Goal: Navigation & Orientation: Find specific page/section

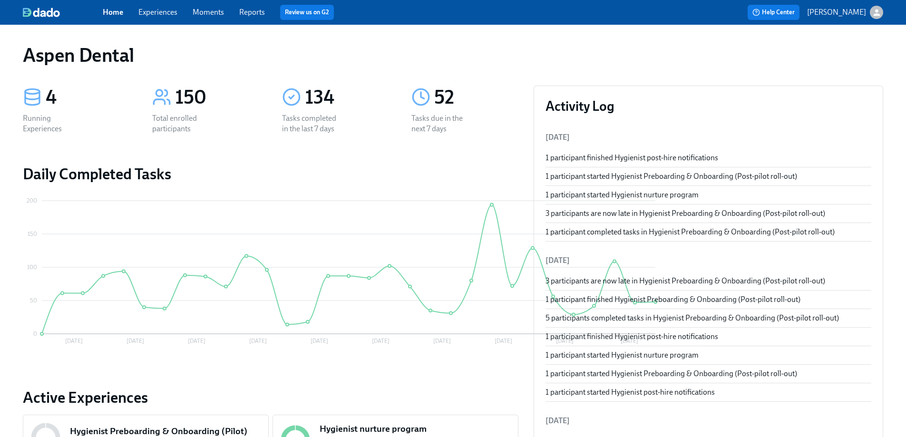
click at [119, 14] on link "Home" at bounding box center [113, 12] width 20 height 9
click at [226, 12] on div "Home Experiences Moments Reports Review us on G2" at bounding box center [298, 12] width 391 height 15
click at [209, 17] on span "Moments" at bounding box center [208, 12] width 31 height 10
click at [210, 14] on link "Moments" at bounding box center [208, 12] width 31 height 9
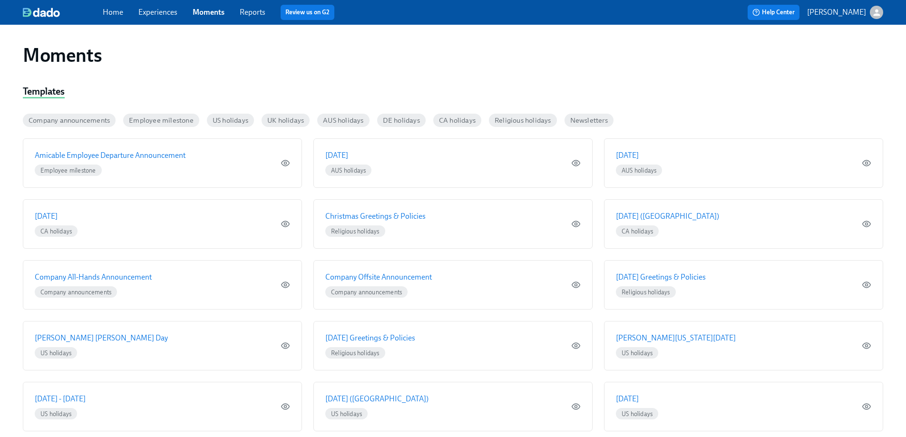
click at [171, 9] on link "Experiences" at bounding box center [157, 12] width 39 height 9
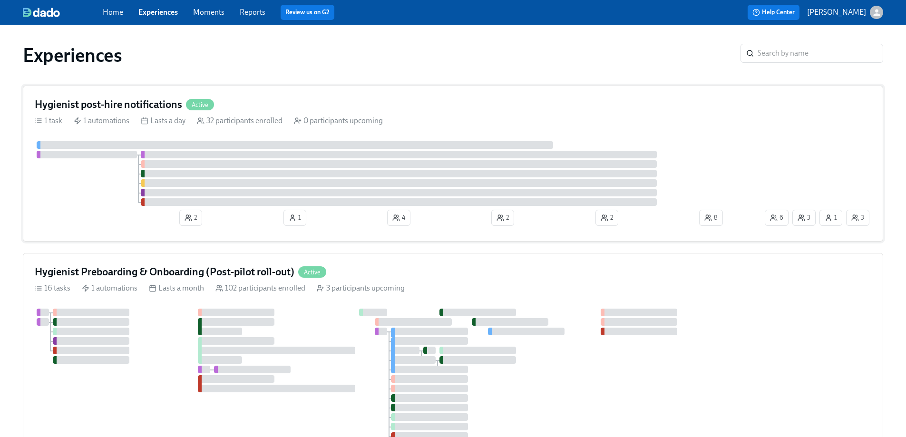
click at [196, 217] on span "2" at bounding box center [191, 218] width 12 height 10
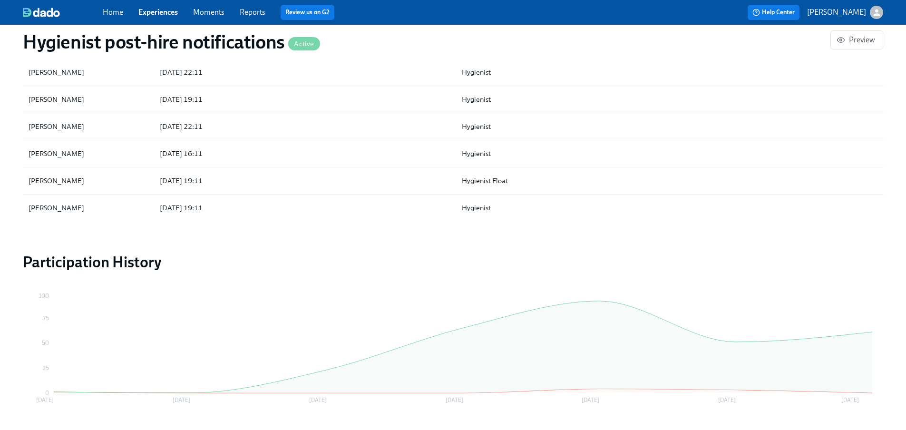
scroll to position [143, 0]
